Goal: Information Seeking & Learning: Learn about a topic

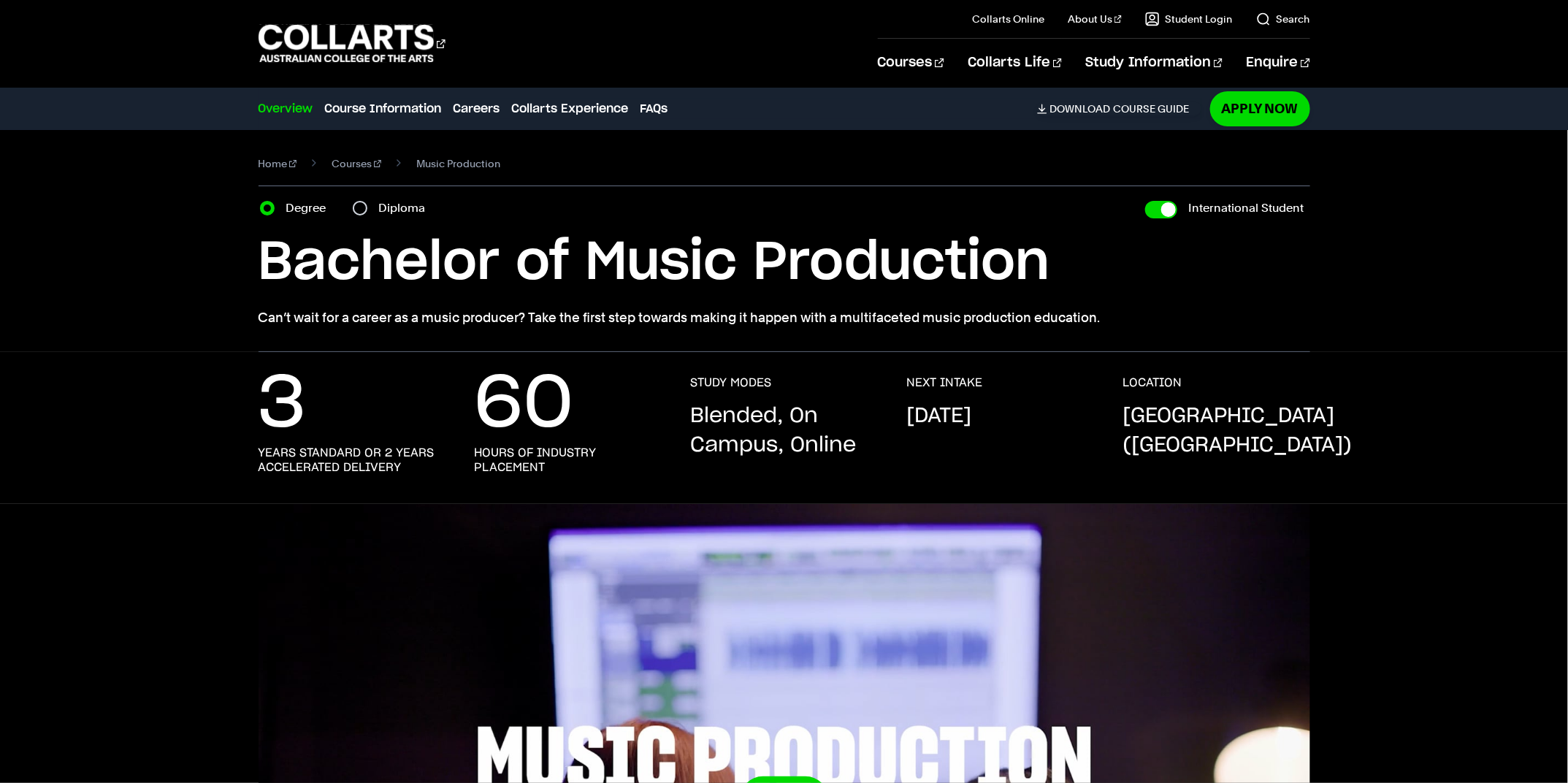
select select "2"
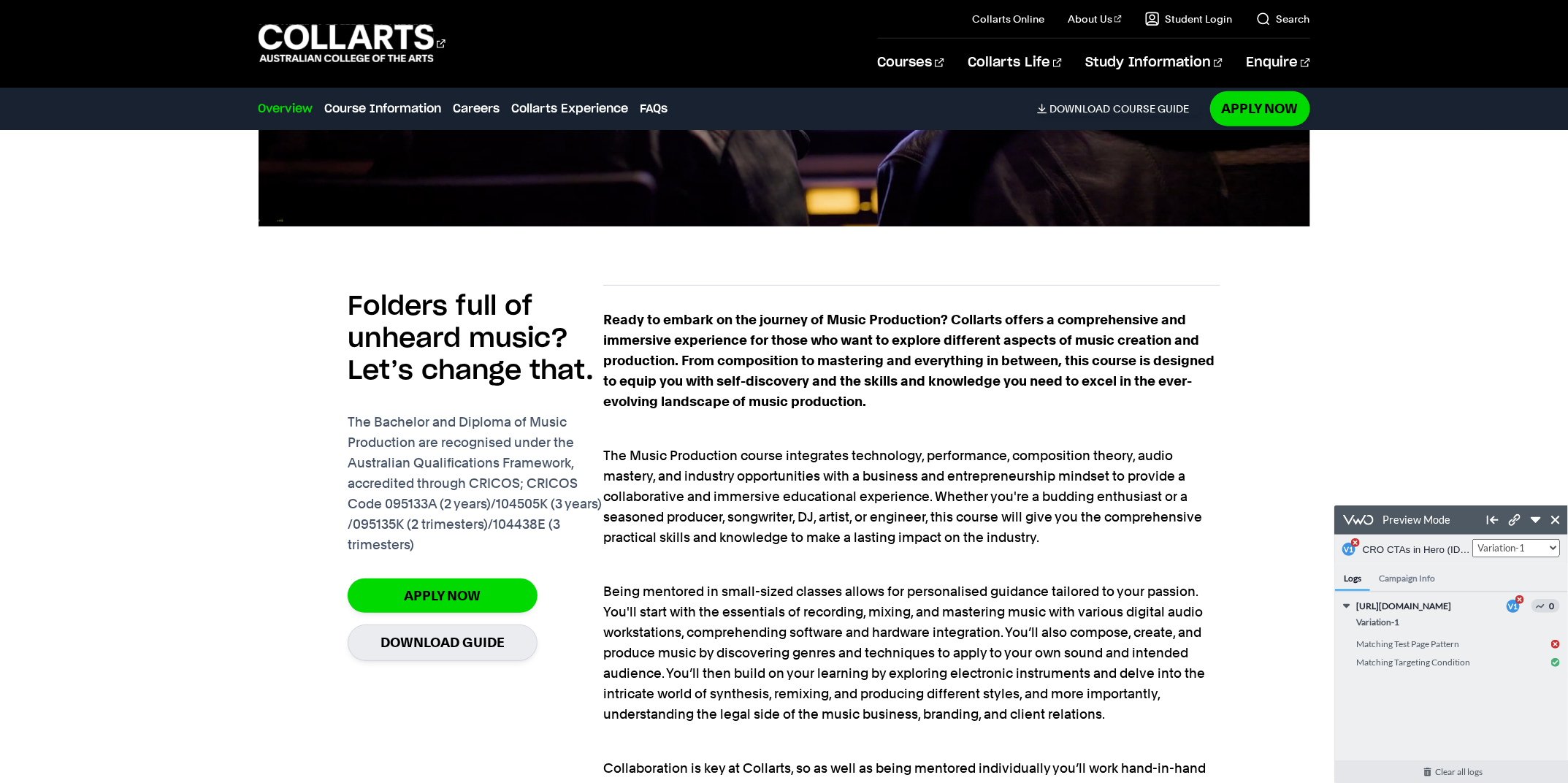
scroll to position [909, 0]
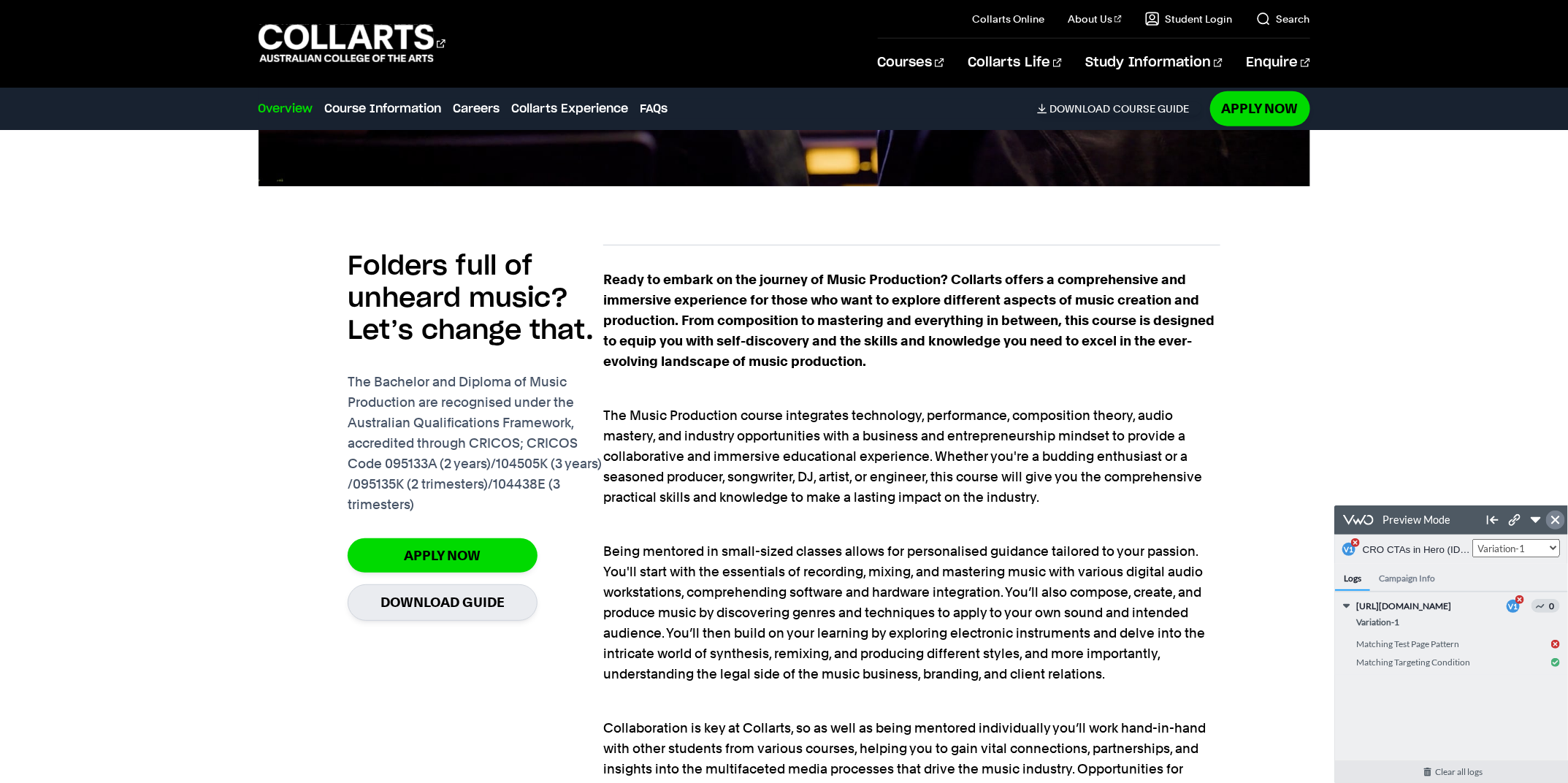
click at [1553, 519] on icon at bounding box center [1555, 519] width 9 height 9
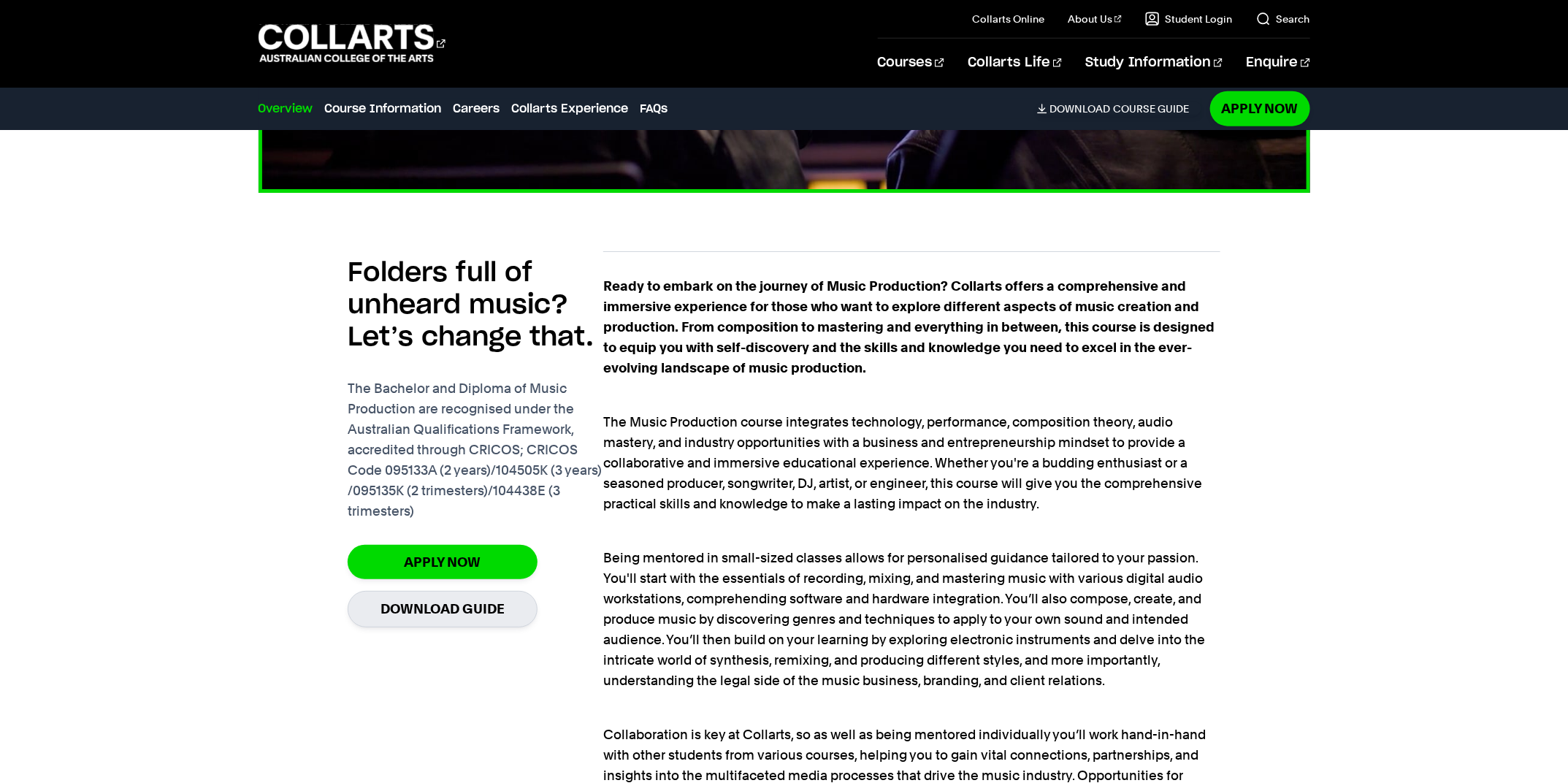
scroll to position [705, 0]
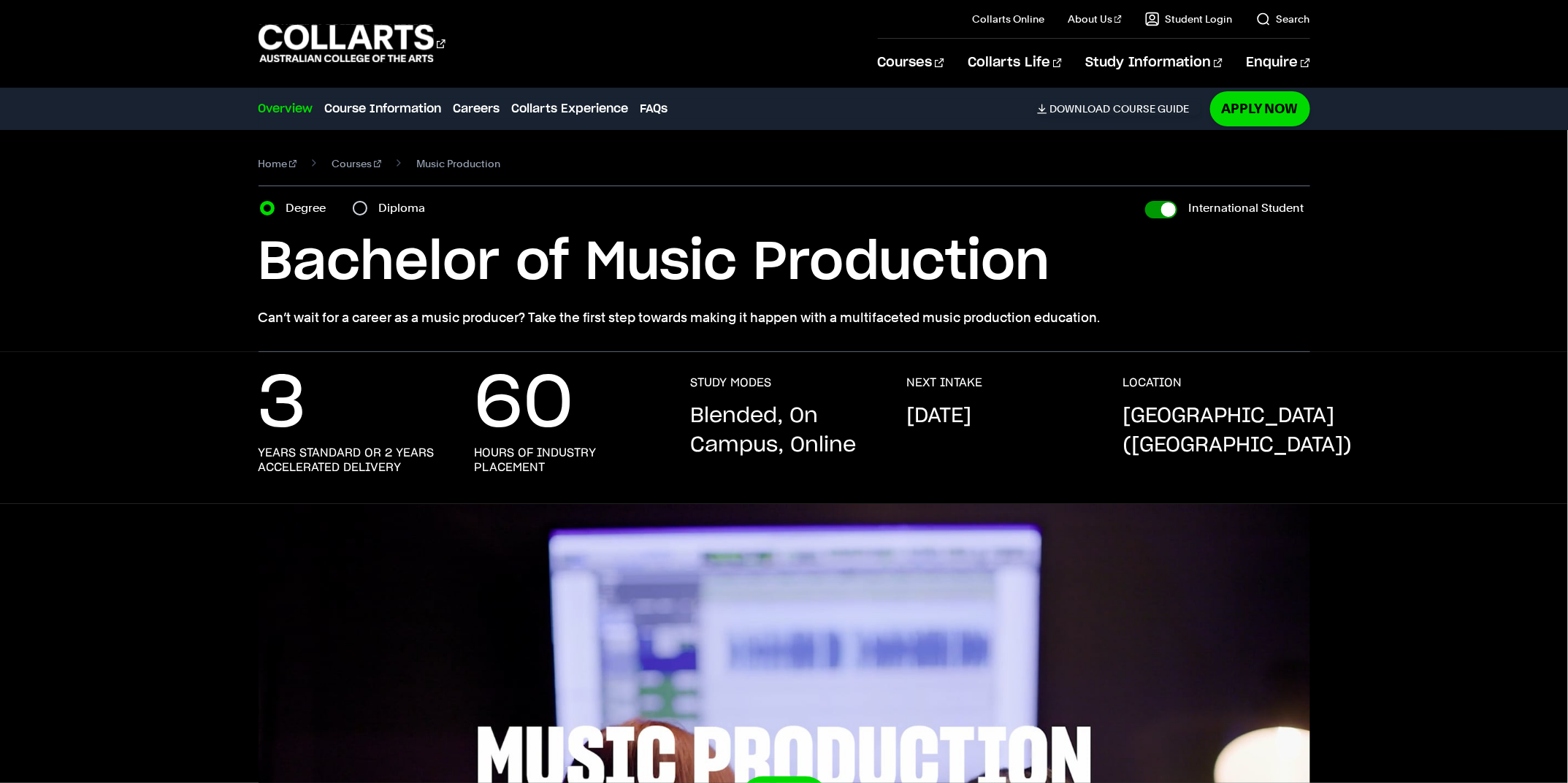
click at [1165, 208] on input "International Student" at bounding box center [1161, 210] width 32 height 17
checkbox input "false"
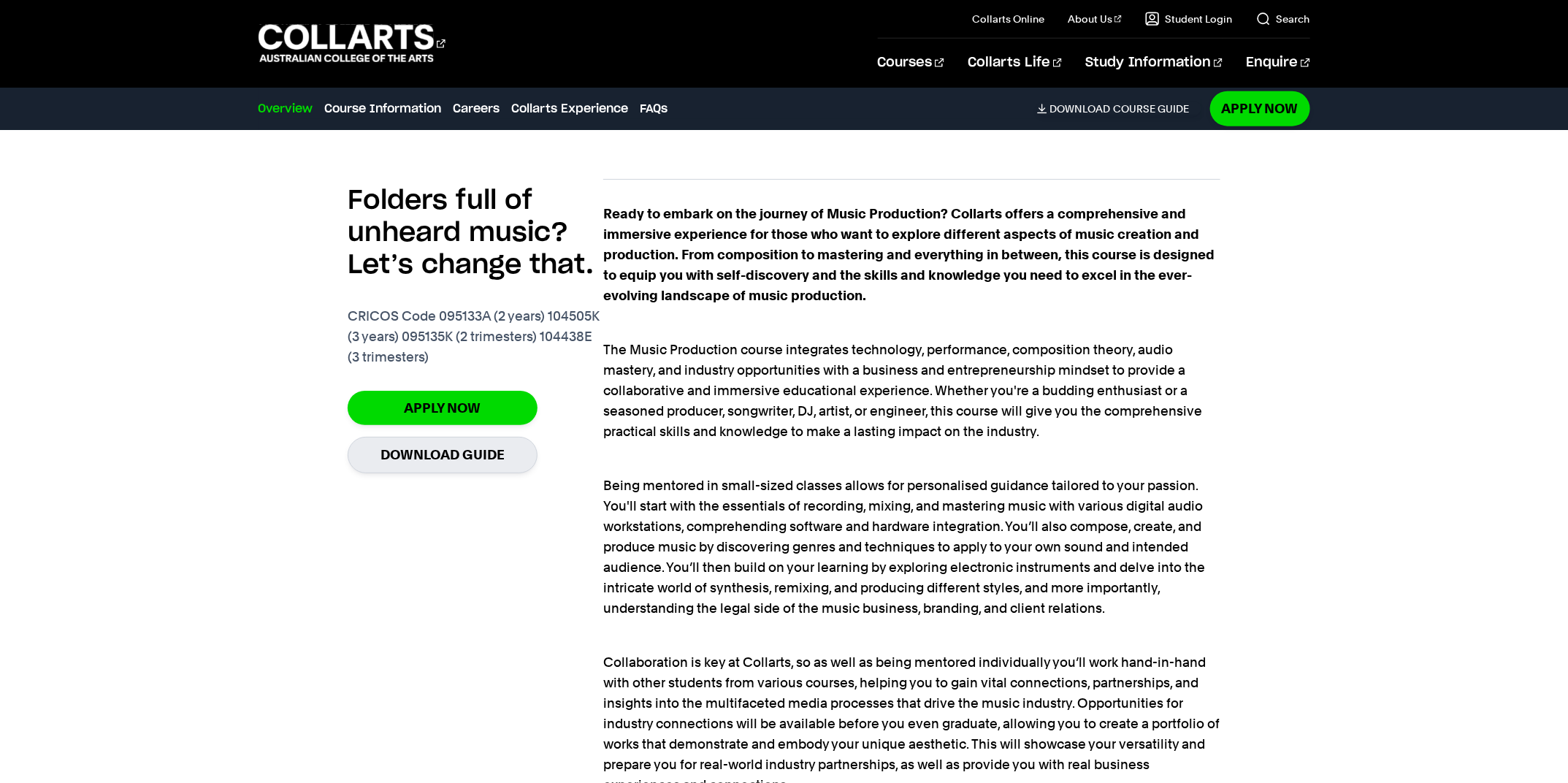
scroll to position [948, 0]
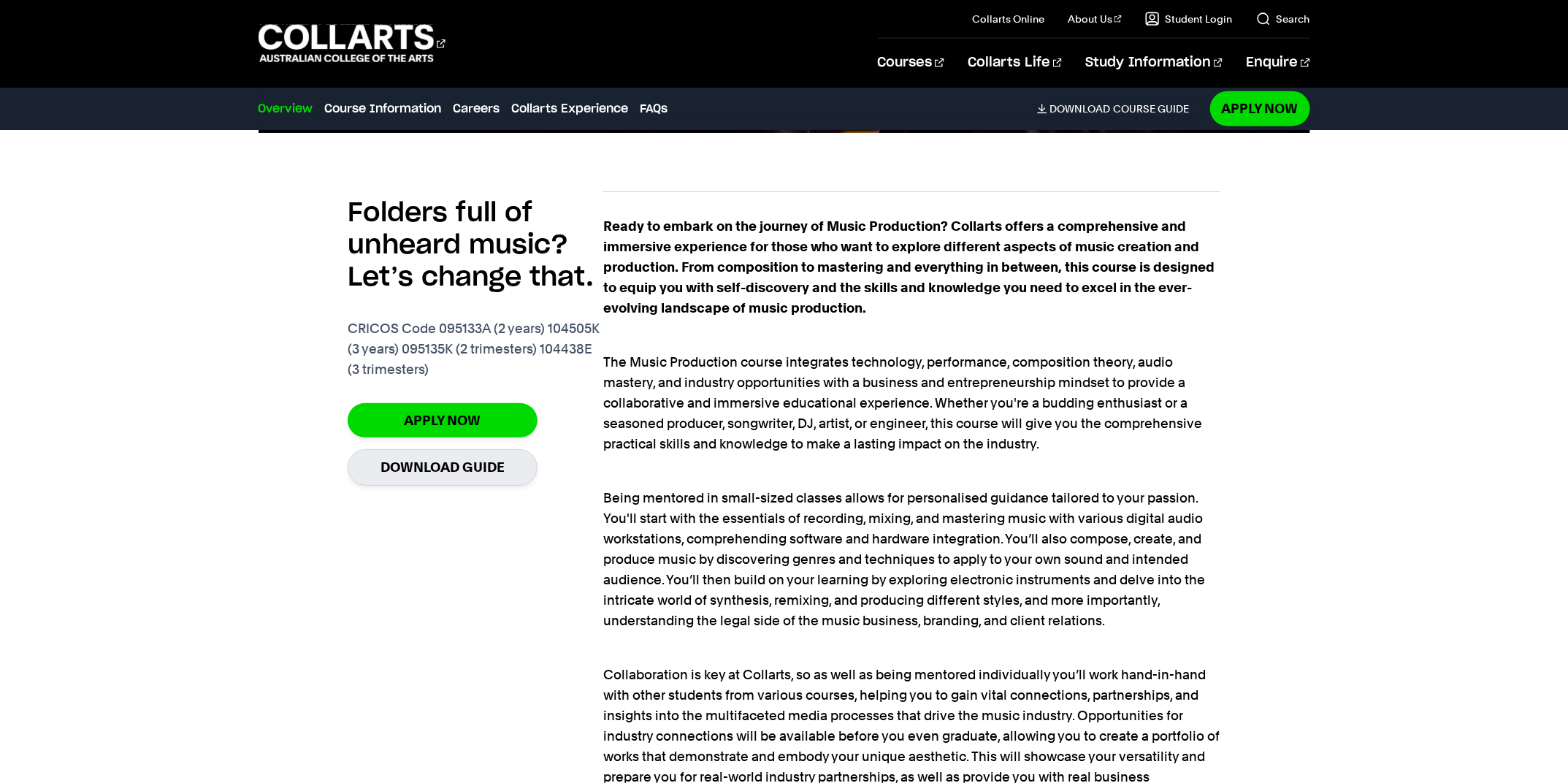
click at [1340, 298] on div "Folders full of unheard music? Let’s change that. CRICOS Code 095133A (2 years)…" at bounding box center [784, 533] width 1319 height 800
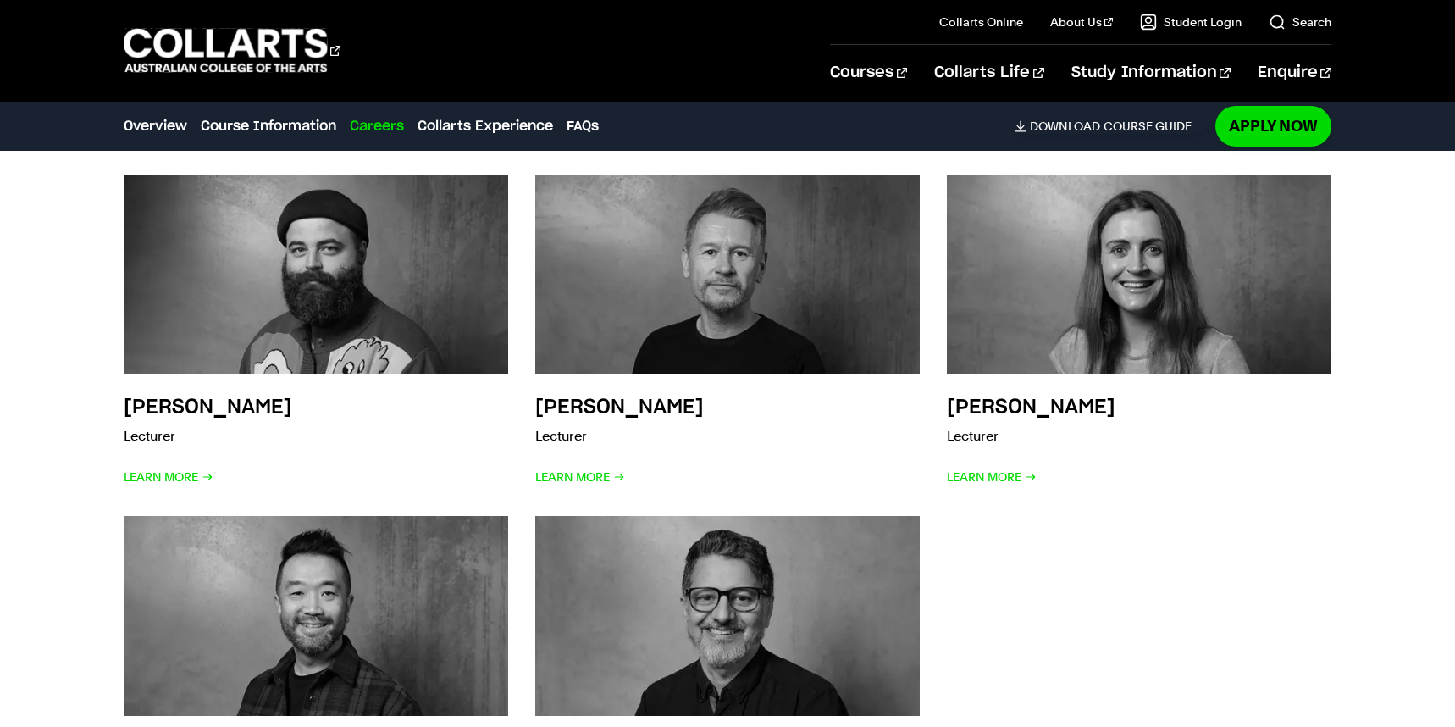
scroll to position [4003, 0]
